Goal: Navigation & Orientation: Find specific page/section

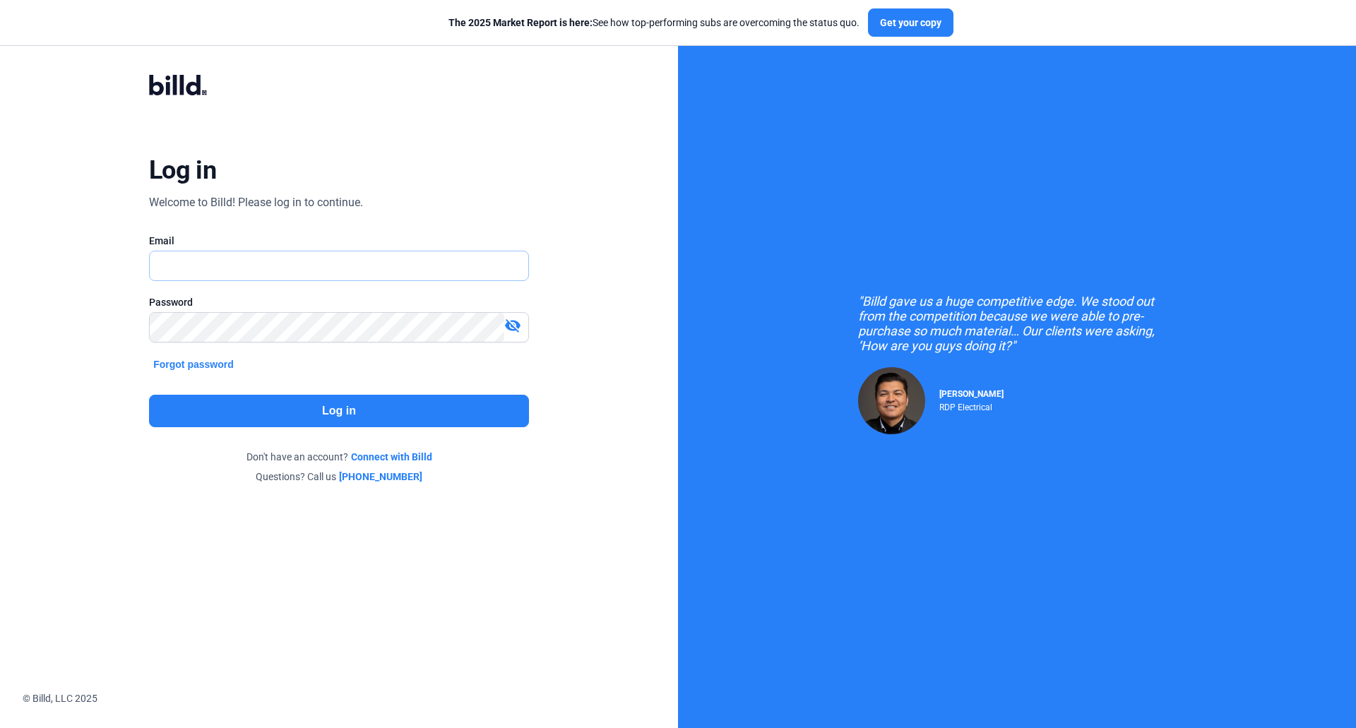
type input "[EMAIL_ADDRESS][DOMAIN_NAME]"
click at [310, 407] on button "Log in" at bounding box center [339, 411] width 380 height 32
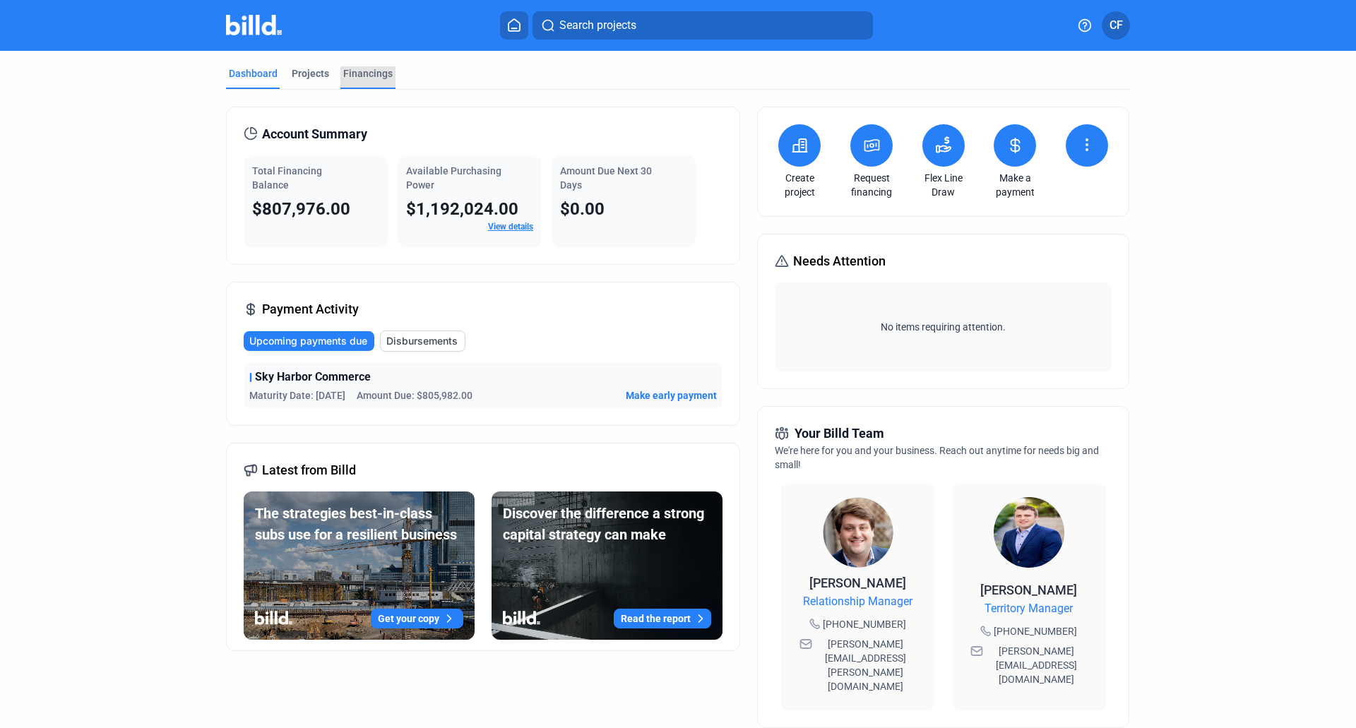
click at [358, 69] on div "Financings" at bounding box center [367, 73] width 49 height 14
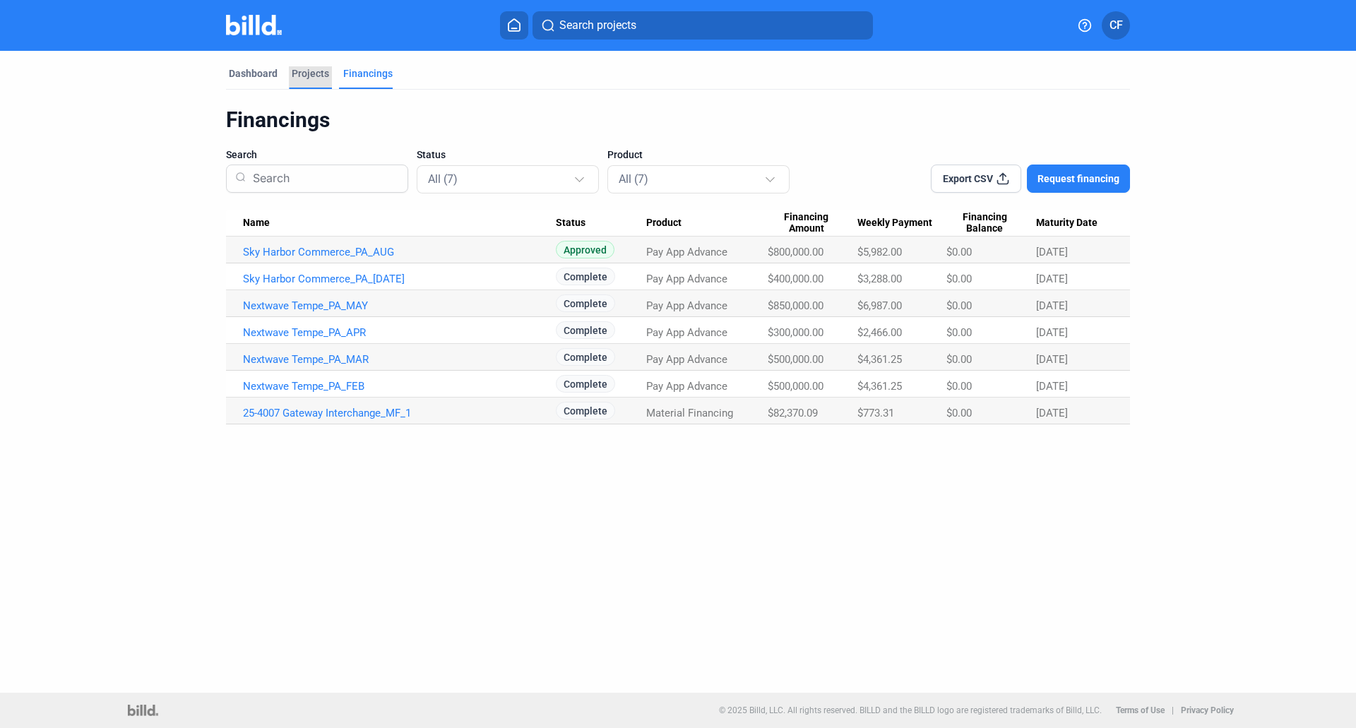
click at [313, 69] on div "Projects" at bounding box center [310, 73] width 37 height 14
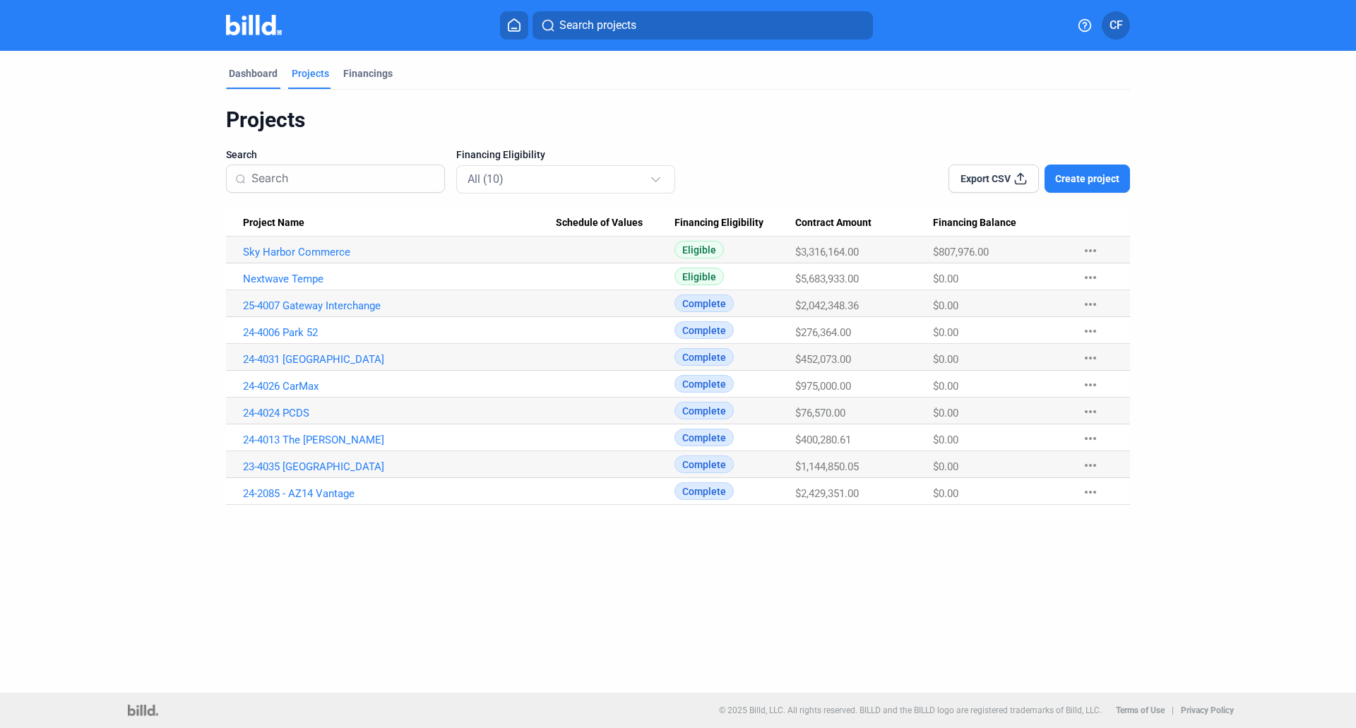
click at [240, 71] on div "Dashboard" at bounding box center [253, 73] width 49 height 14
